Goal: Find specific page/section: Find specific page/section

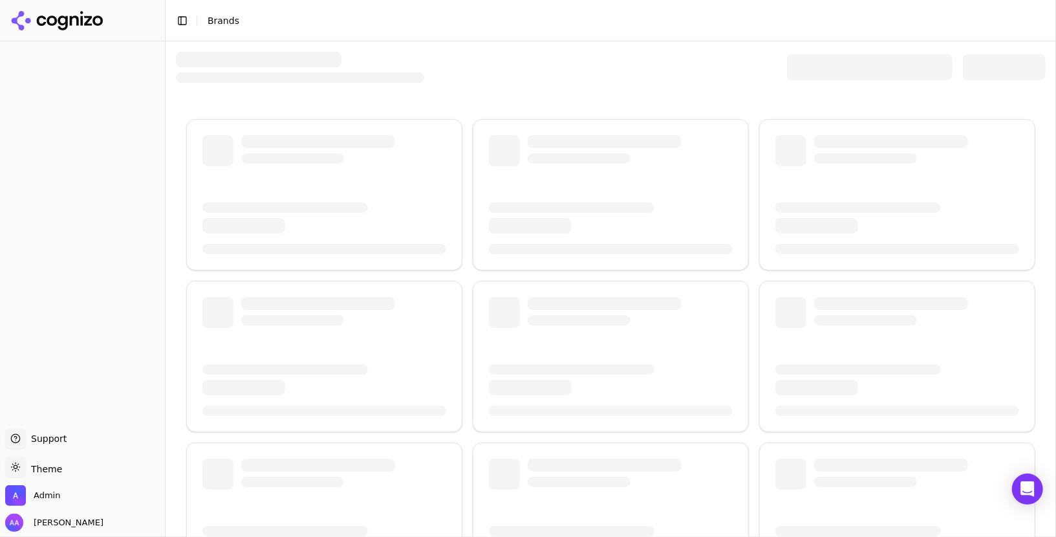
click at [819, 59] on div at bounding box center [870, 67] width 166 height 26
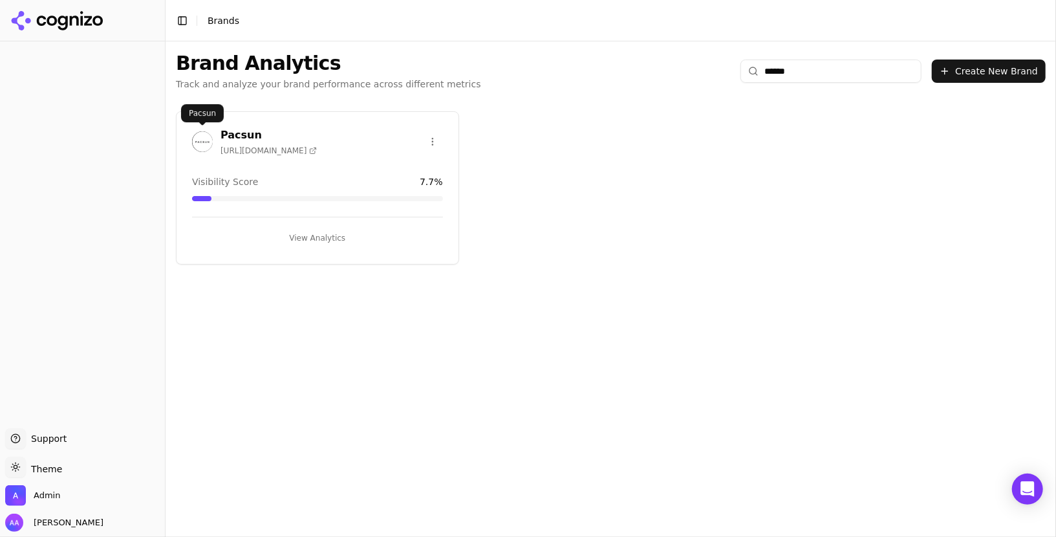
type input "******"
click at [189, 139] on div "Pacsun [URL][DOMAIN_NAME]" at bounding box center [318, 143] width 282 height 32
click at [198, 141] on img at bounding box center [202, 141] width 21 height 21
